Goal: Information Seeking & Learning: Compare options

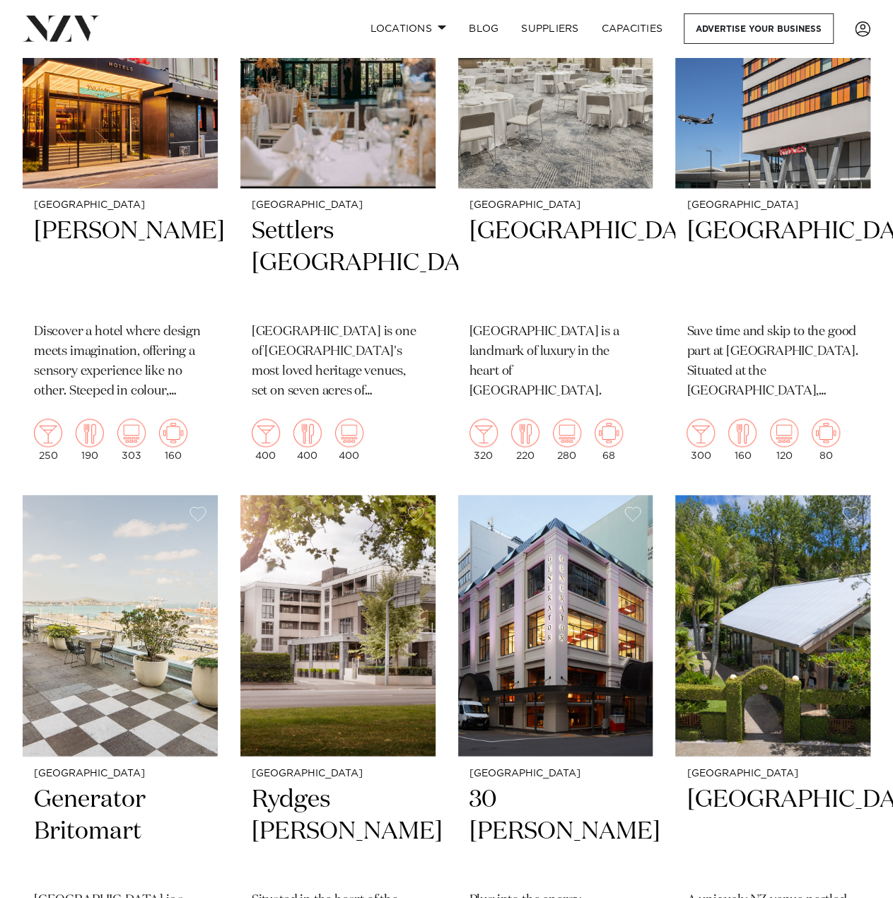
scroll to position [3463, 0]
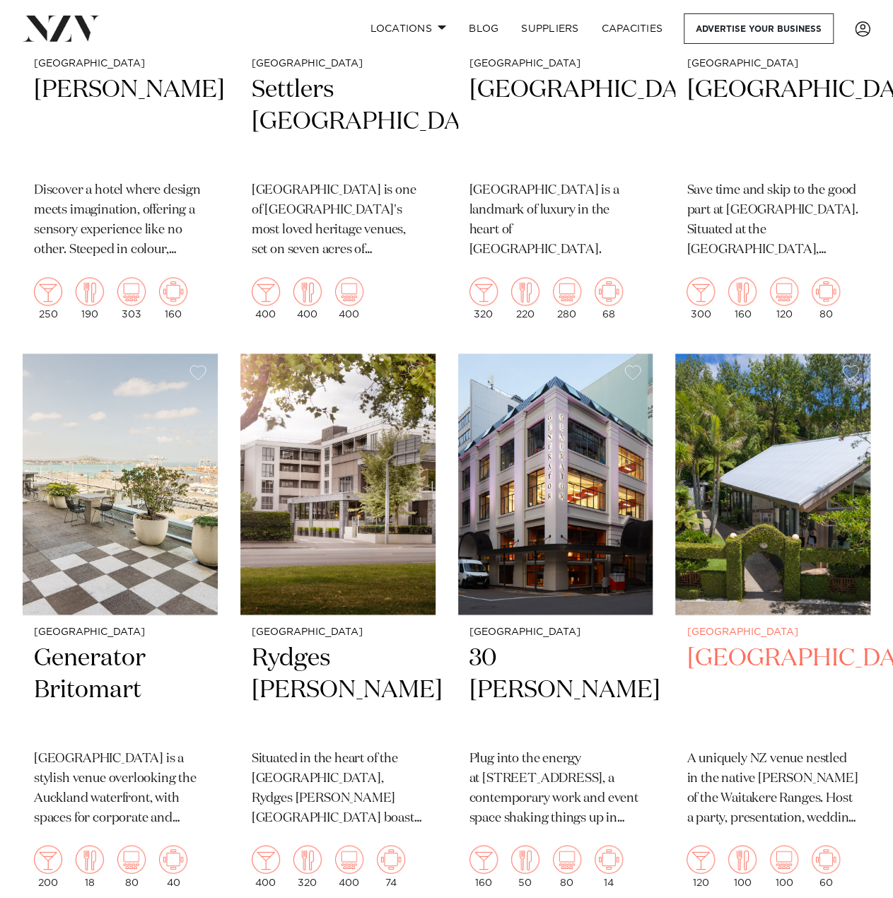
click at [746, 654] on h2 "Tui Hills" at bounding box center [772, 689] width 172 height 95
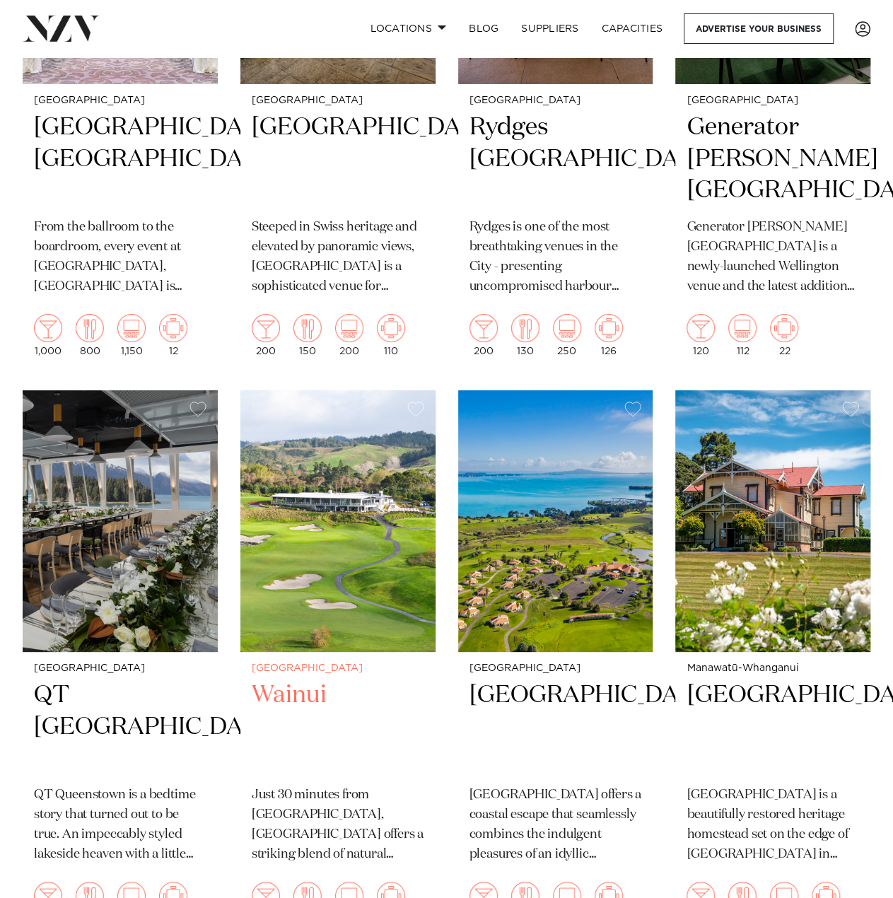
scroll to position [5212, 0]
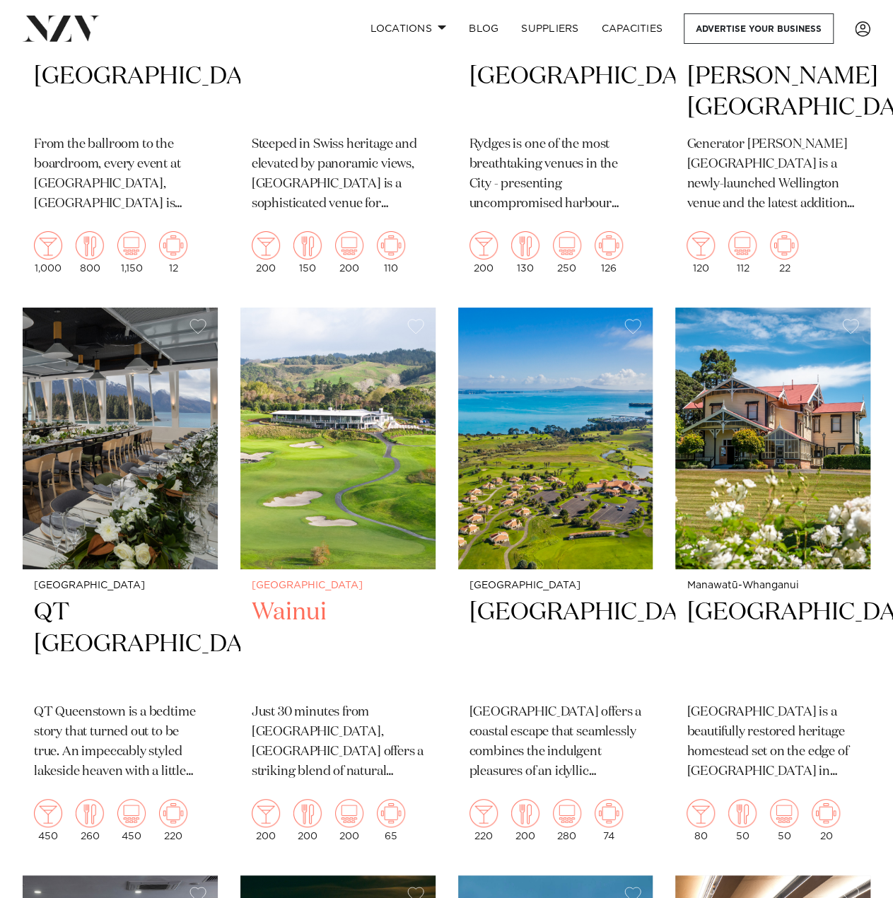
click at [344, 454] on img at bounding box center [337, 438] width 195 height 262
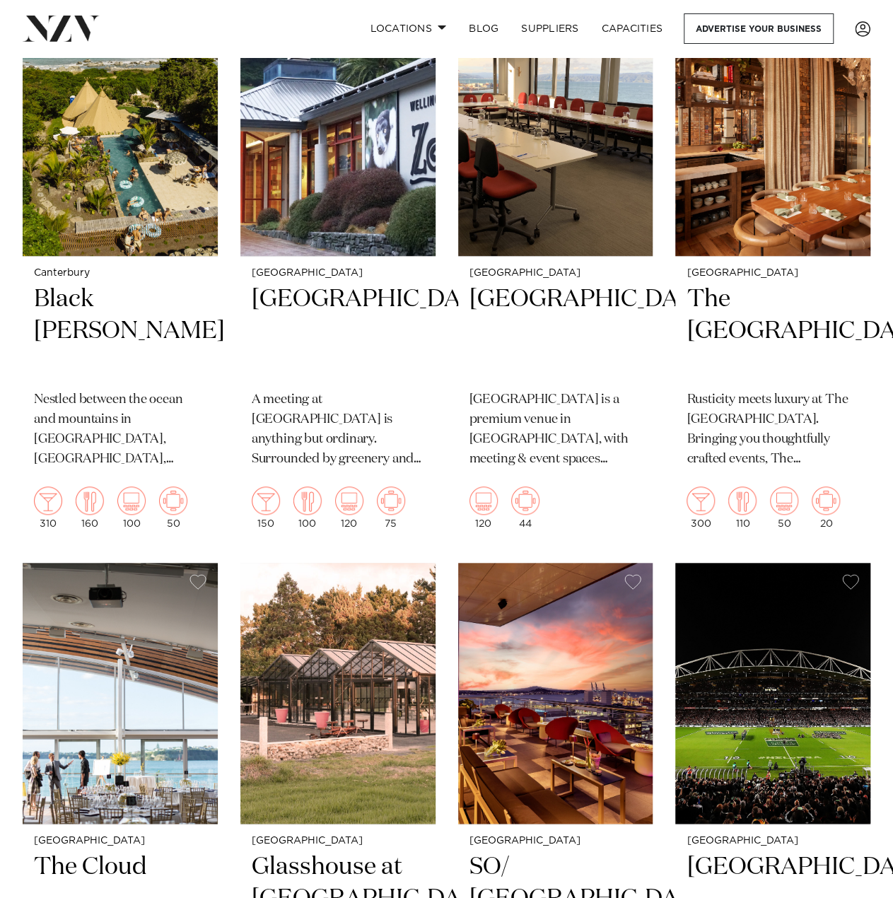
scroll to position [8575, 0]
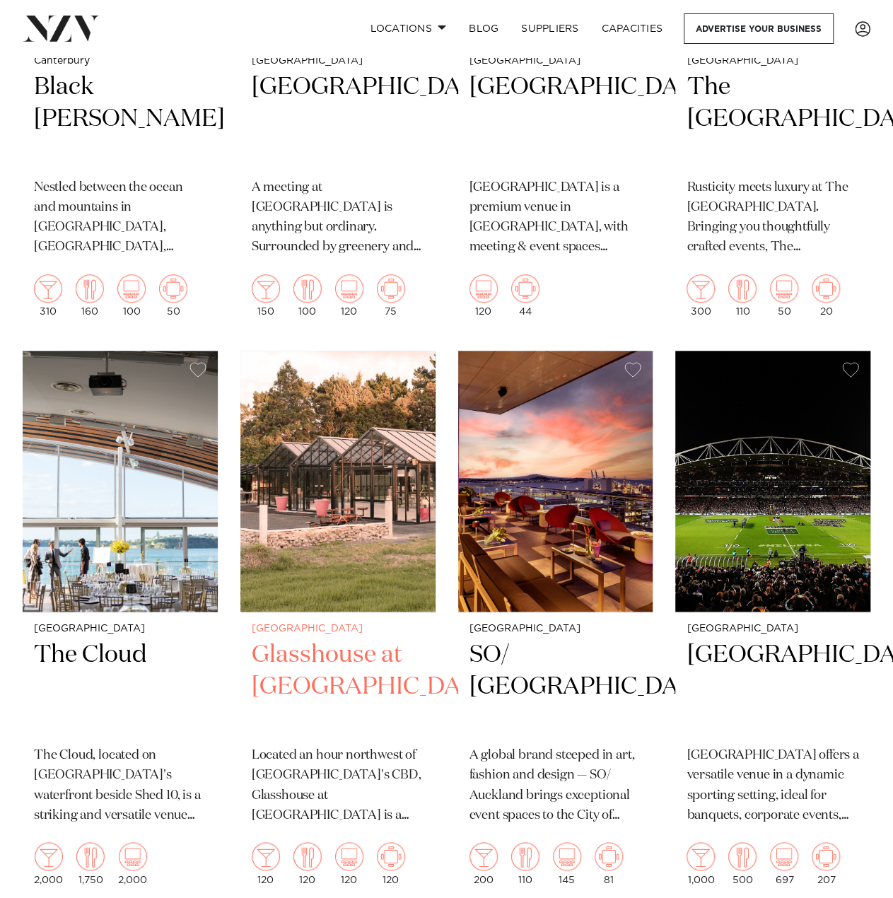
click at [319, 697] on h2 "Glasshouse at Aotea Farm" at bounding box center [338, 686] width 172 height 95
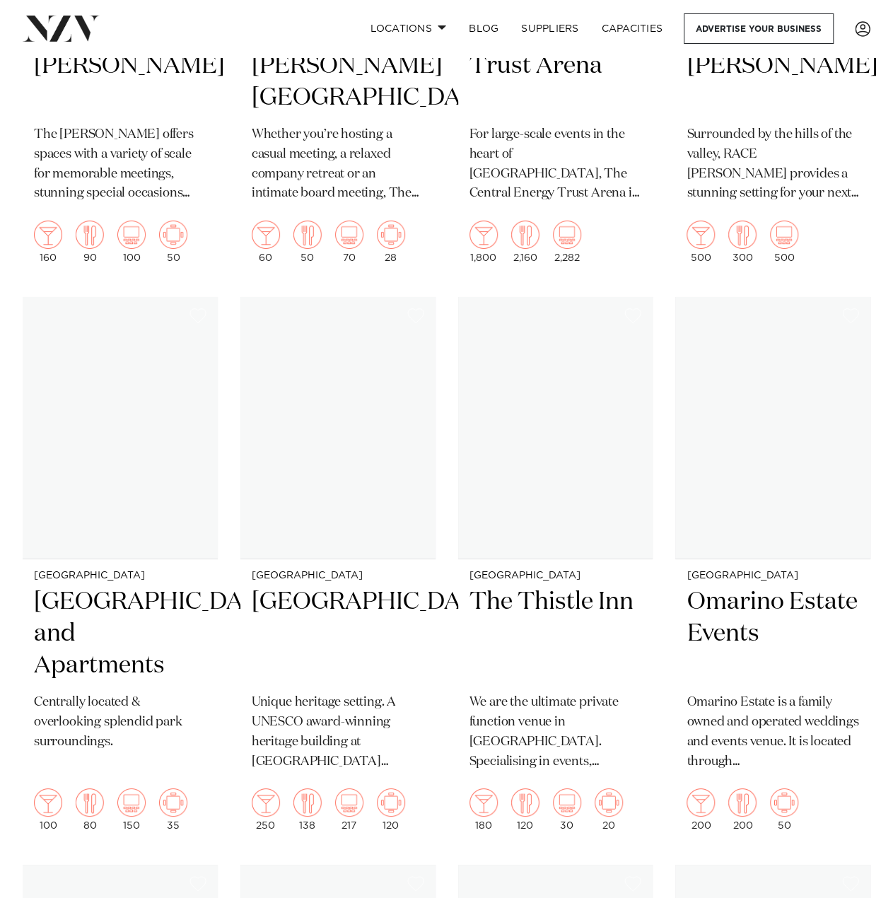
scroll to position [18489, 0]
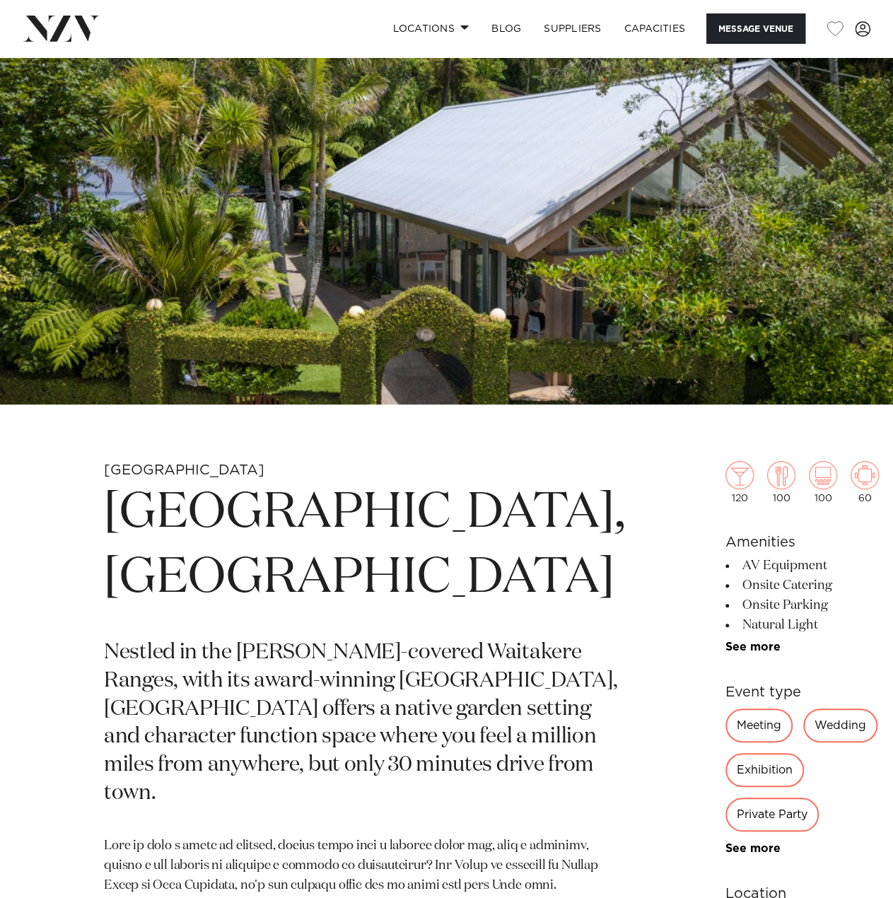
scroll to position [141, 0]
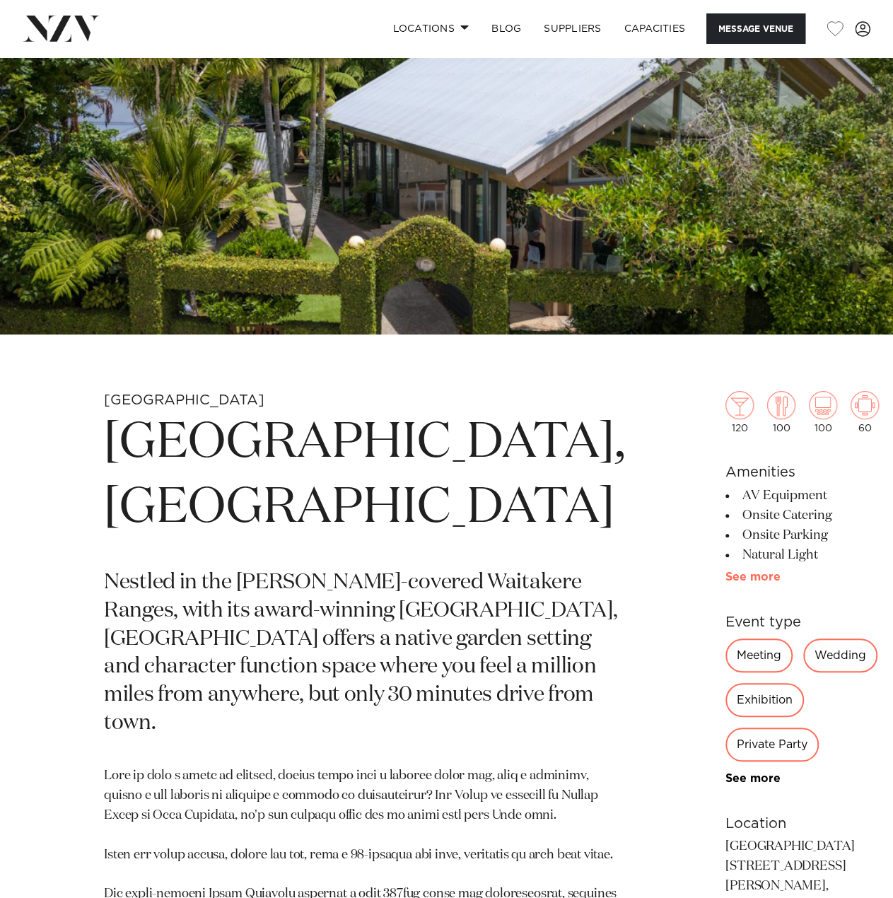
click at [725, 575] on link "See more" at bounding box center [780, 576] width 110 height 11
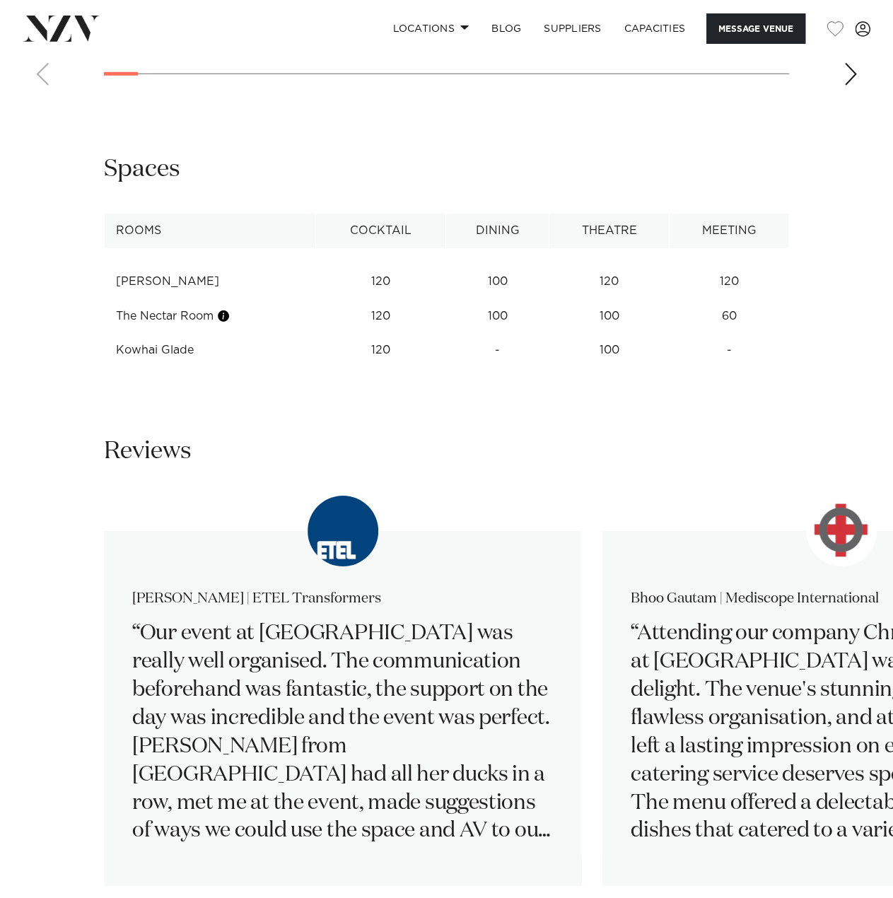
scroll to position [2120, 0]
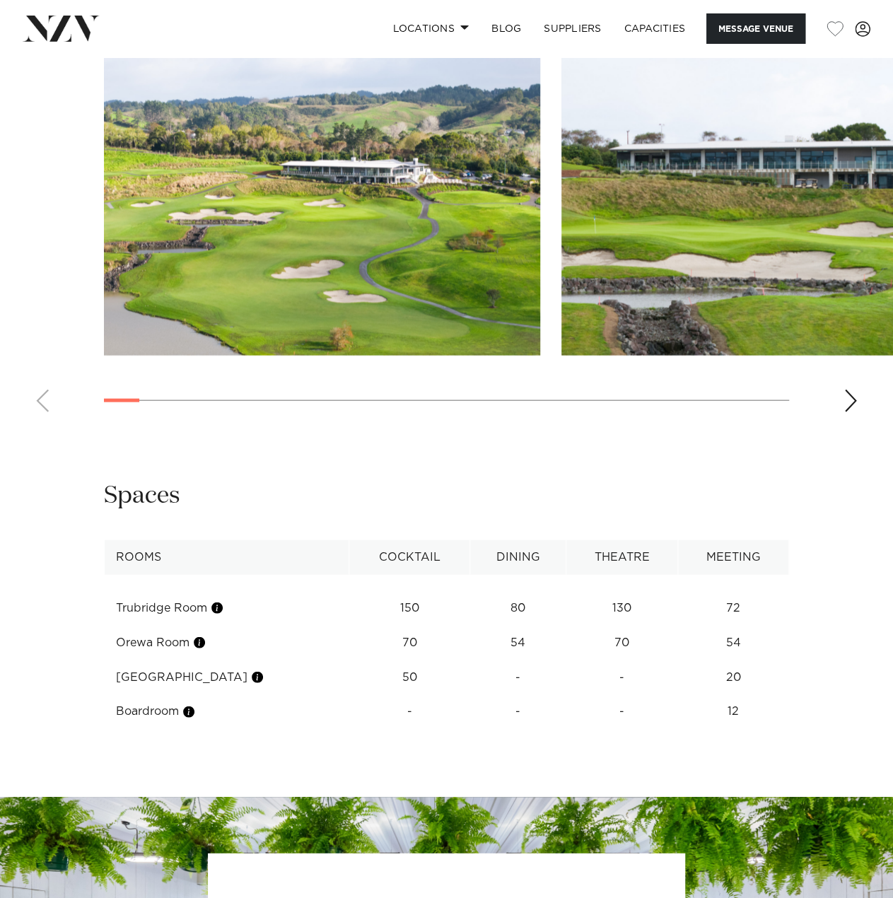
scroll to position [1272, 0]
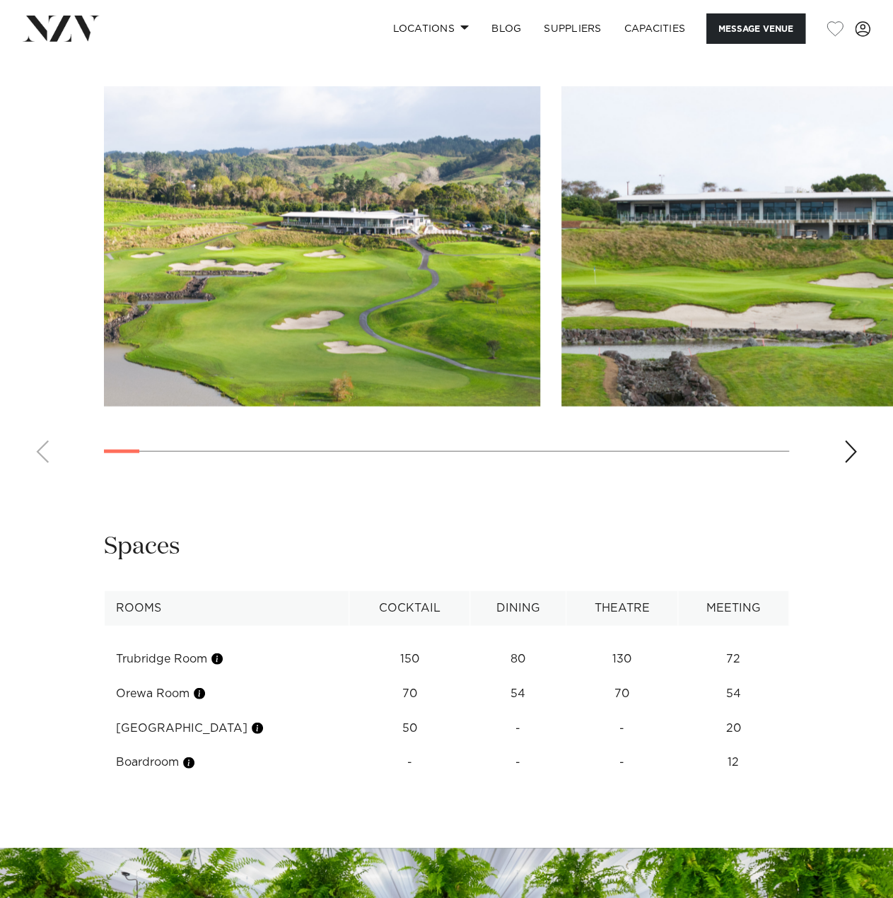
click at [852, 448] on div "Next slide" at bounding box center [850, 451] width 14 height 23
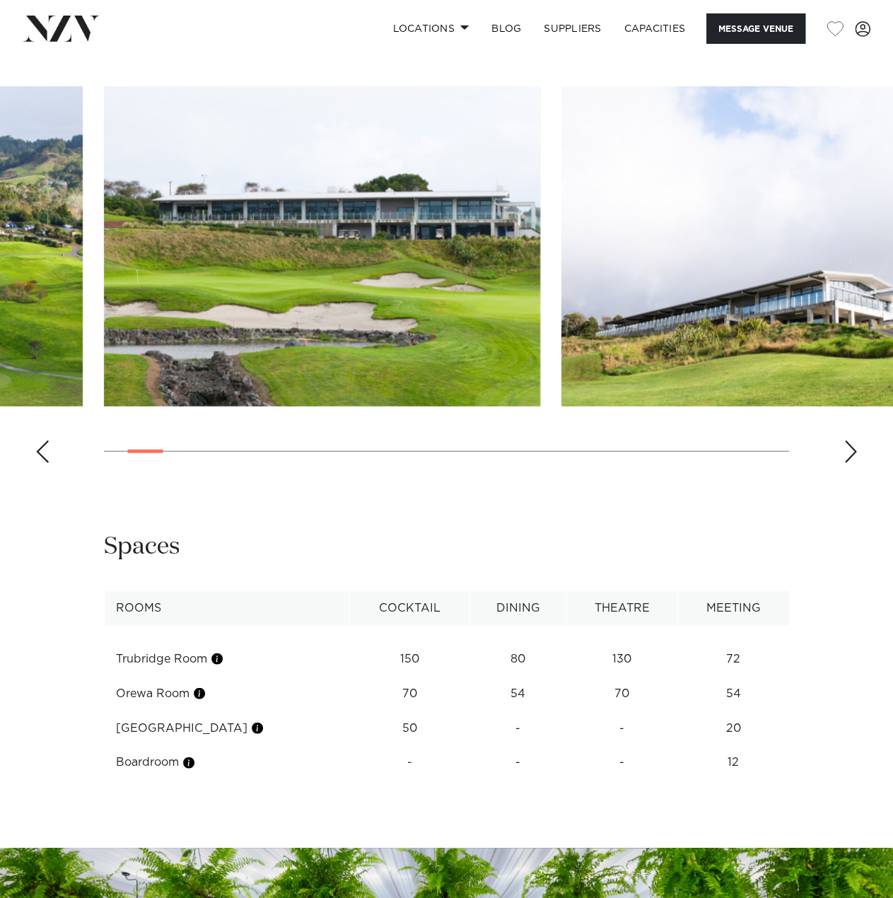
click at [852, 448] on div "Next slide" at bounding box center [850, 451] width 14 height 23
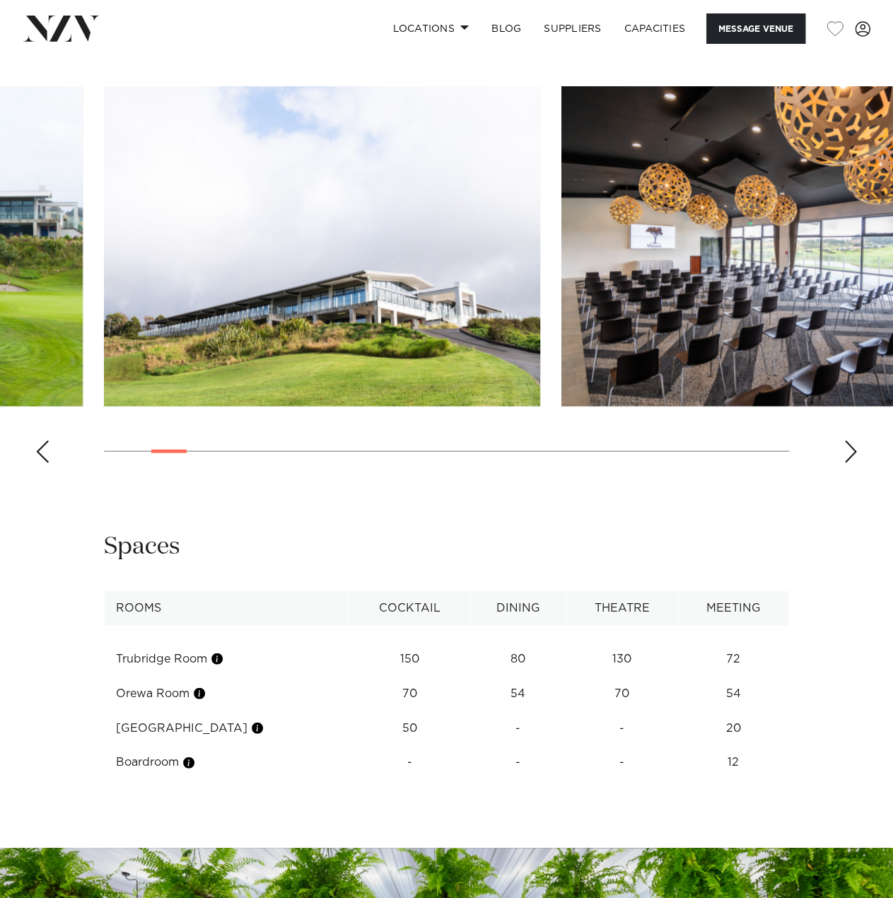
click at [852, 448] on div "Next slide" at bounding box center [850, 451] width 14 height 23
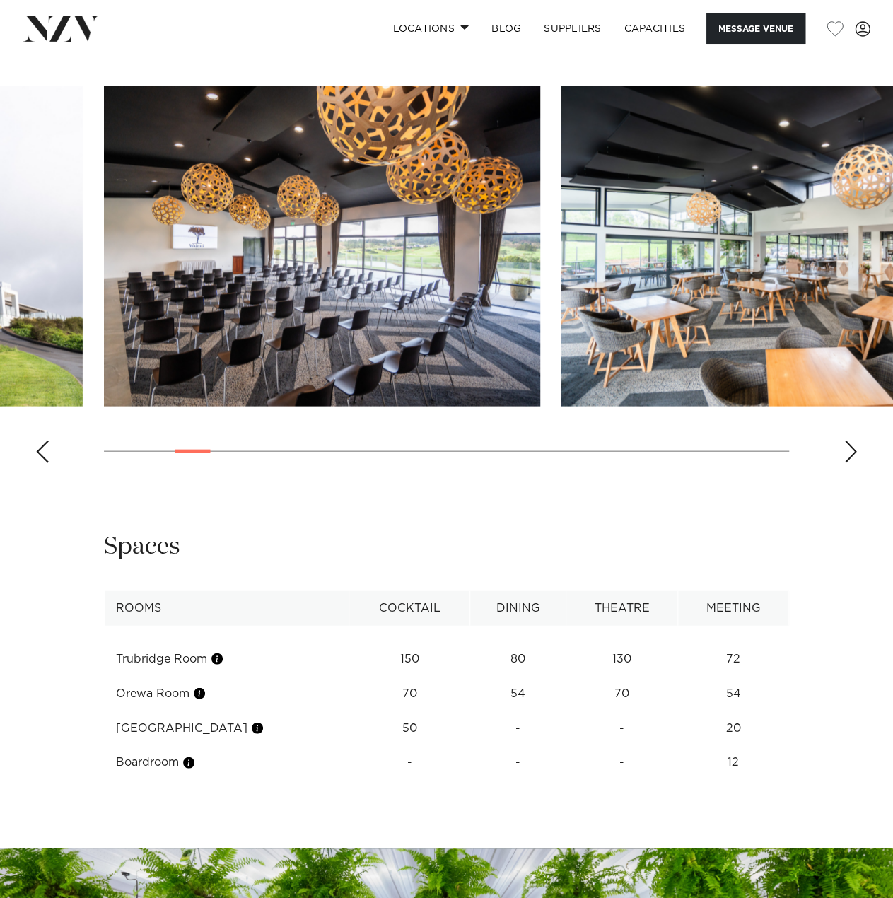
click at [852, 448] on div "Next slide" at bounding box center [850, 451] width 14 height 23
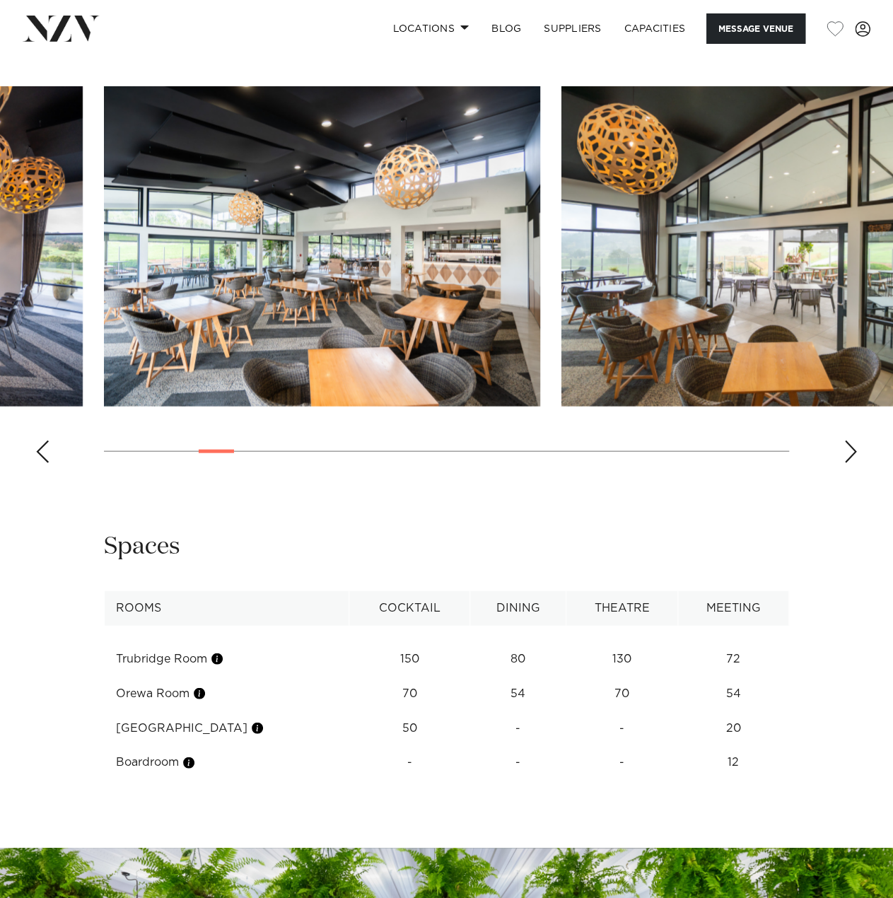
click at [852, 448] on div "Next slide" at bounding box center [850, 451] width 14 height 23
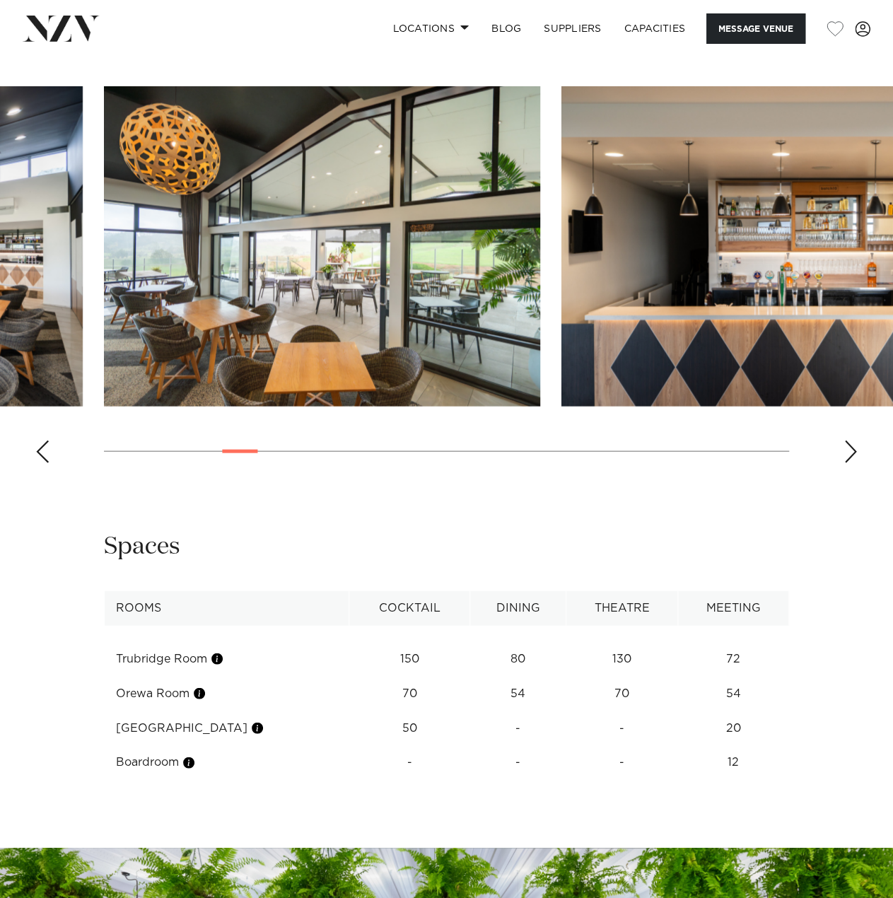
click at [852, 448] on div "Next slide" at bounding box center [850, 451] width 14 height 23
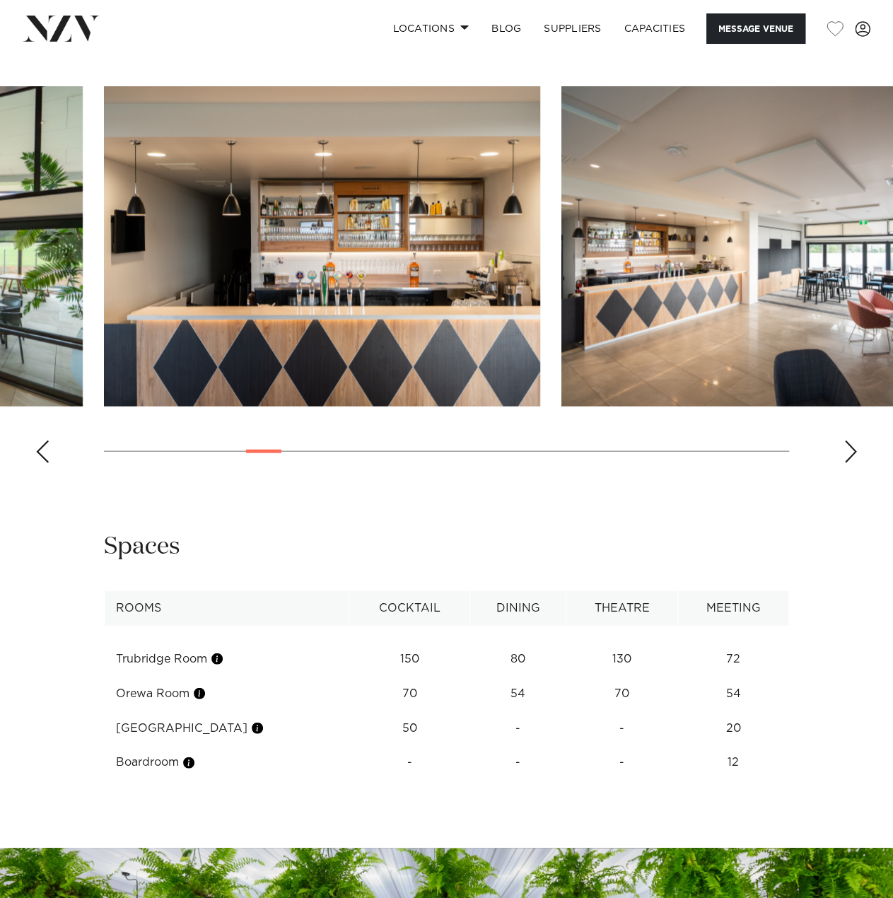
click at [852, 448] on div "Next slide" at bounding box center [850, 451] width 14 height 23
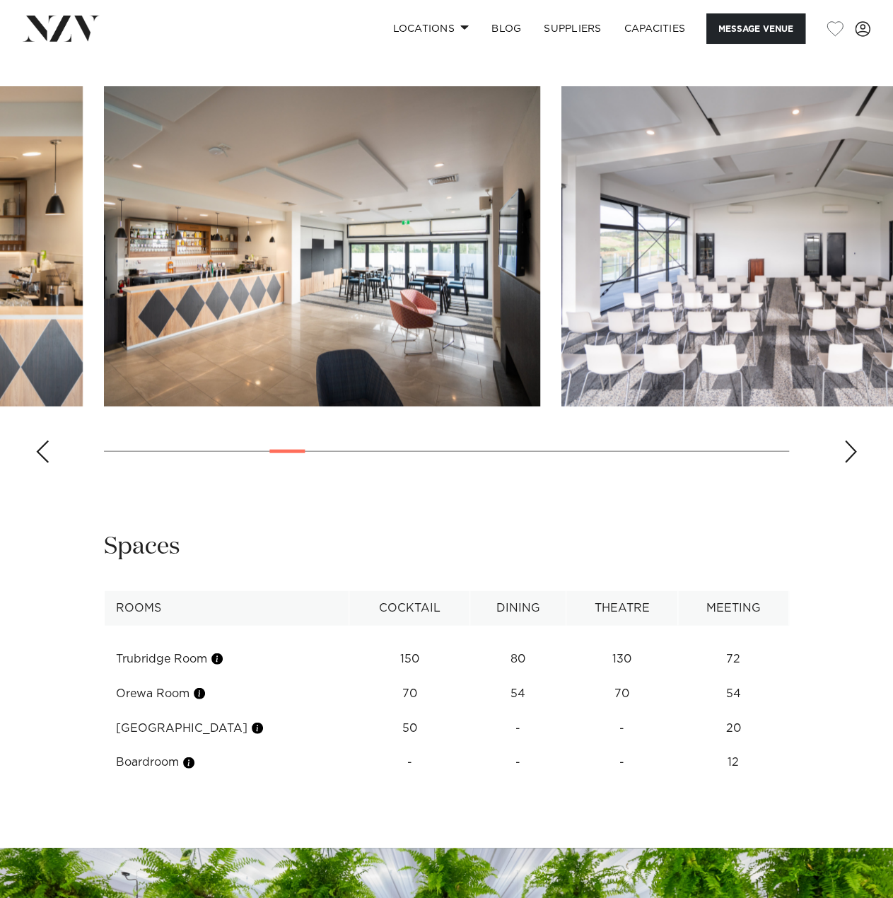
click at [852, 448] on div "Next slide" at bounding box center [850, 451] width 14 height 23
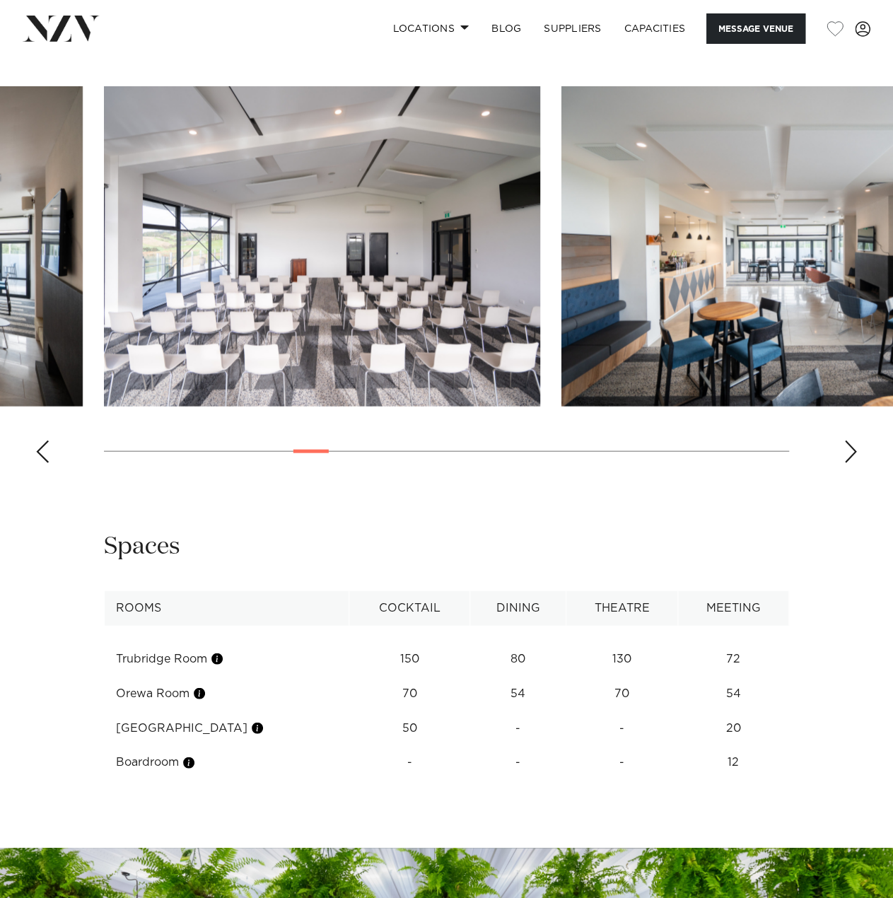
click at [852, 448] on div "Next slide" at bounding box center [850, 451] width 14 height 23
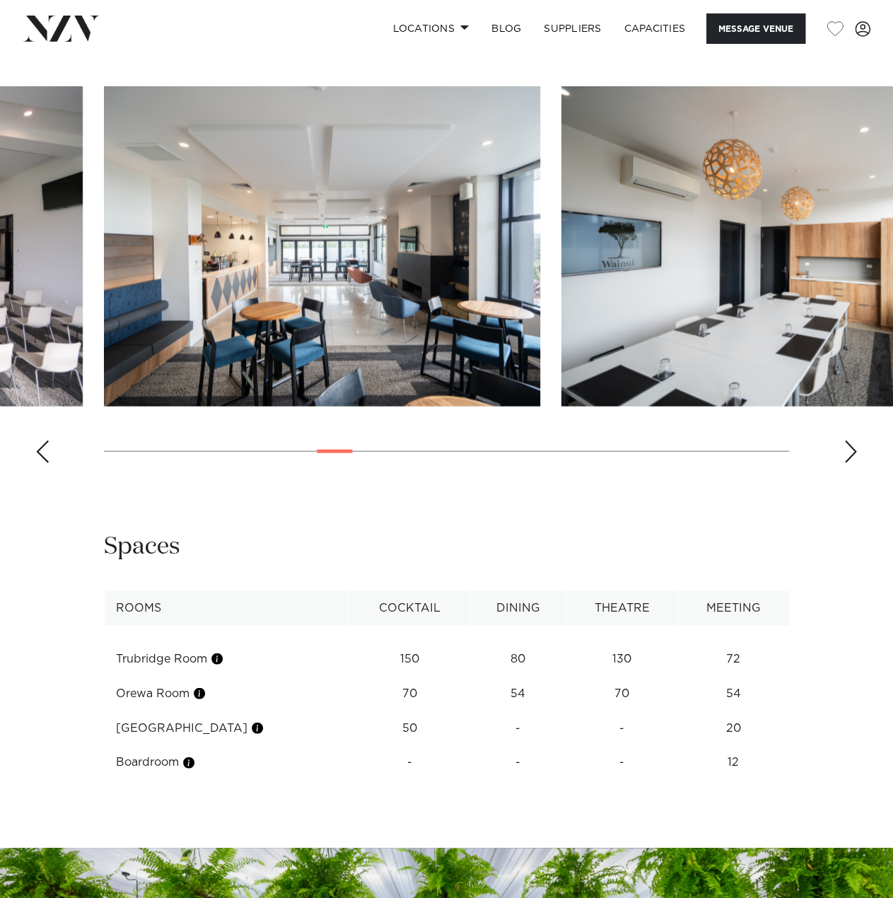
click at [852, 448] on div "Next slide" at bounding box center [850, 451] width 14 height 23
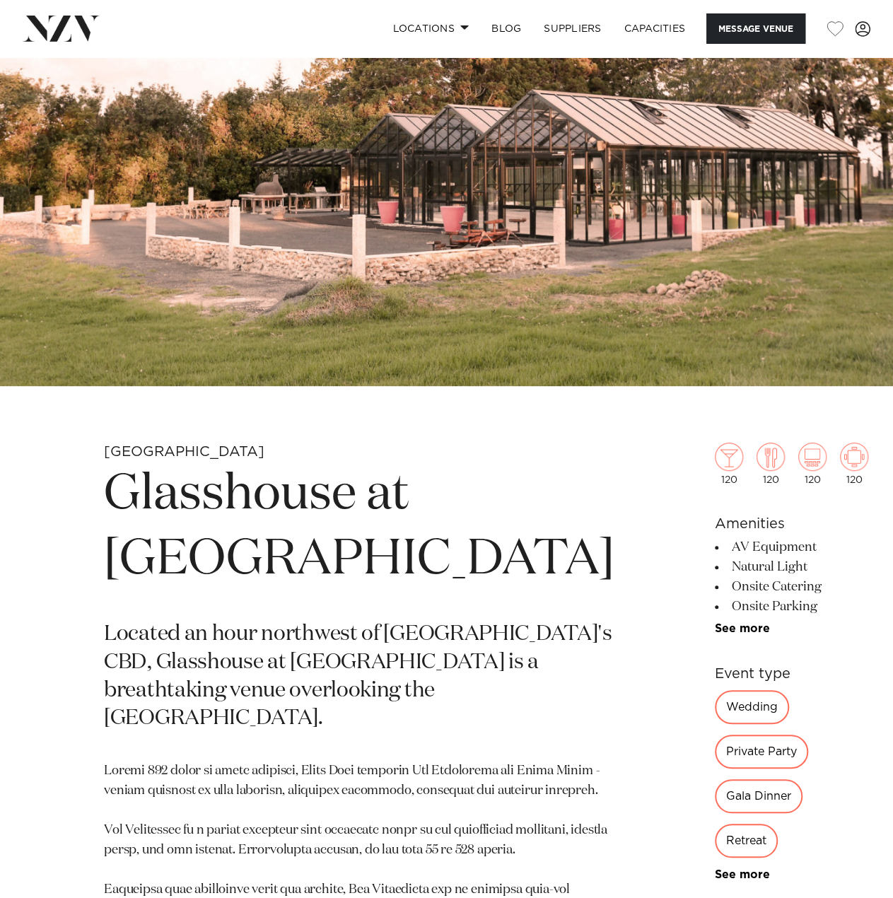
scroll to position [141, 0]
